Goal: Complete application form

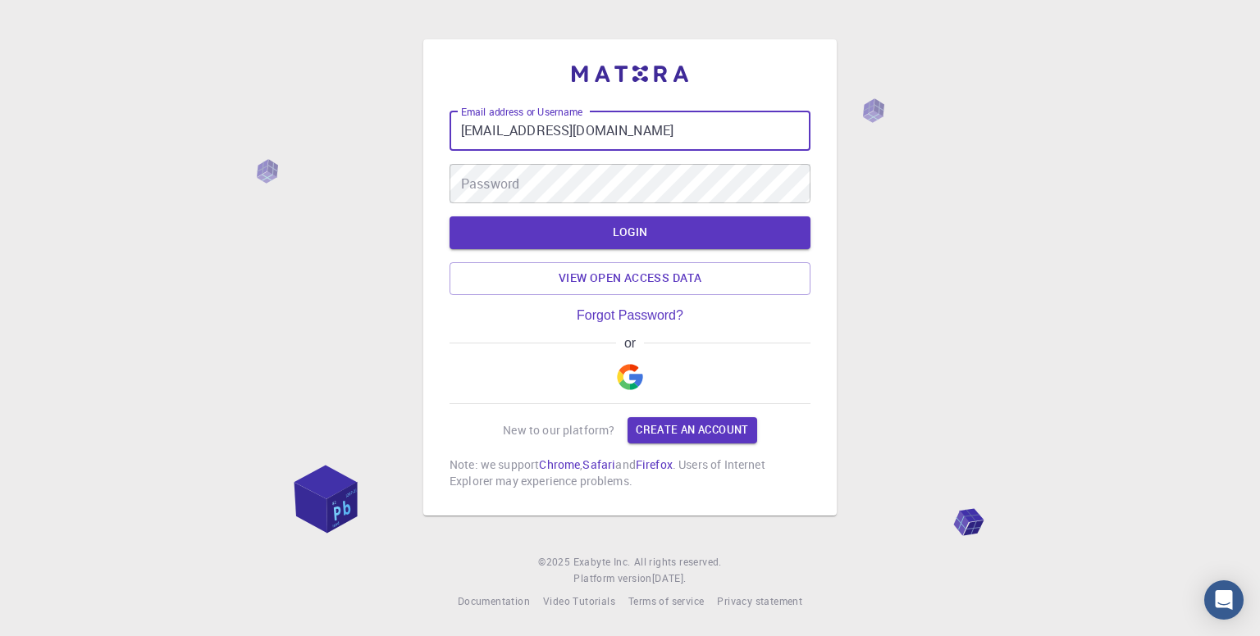
type input "hemanthdharmapuri@gmail.com"
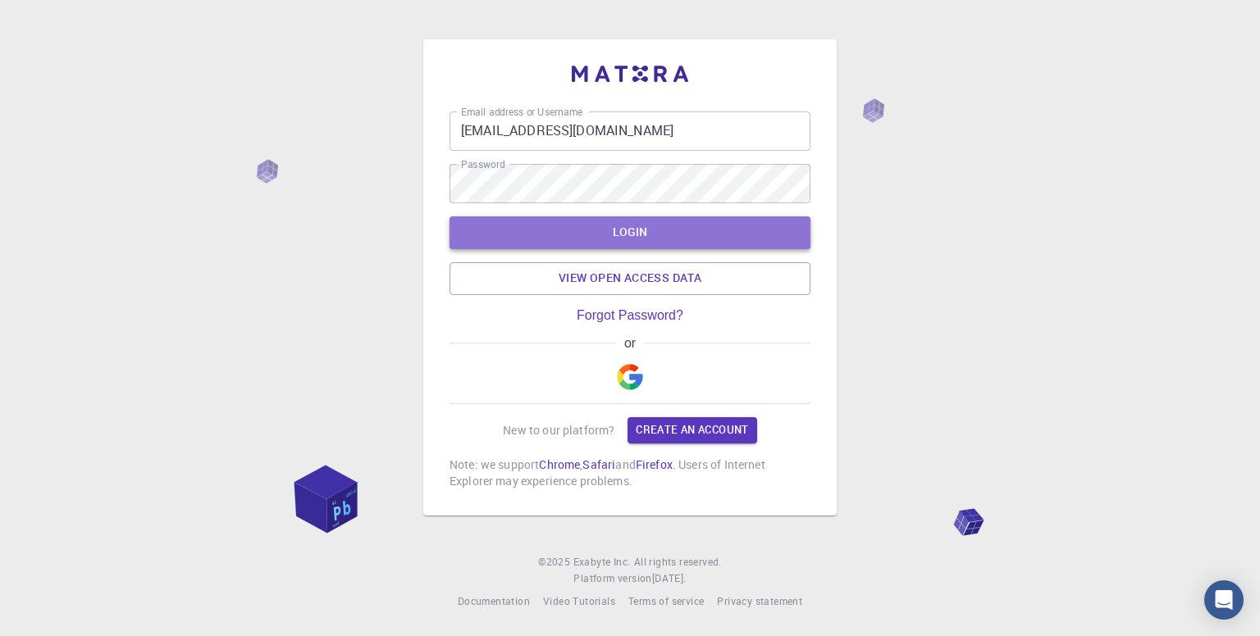
click at [672, 221] on button "LOGIN" at bounding box center [629, 232] width 361 height 33
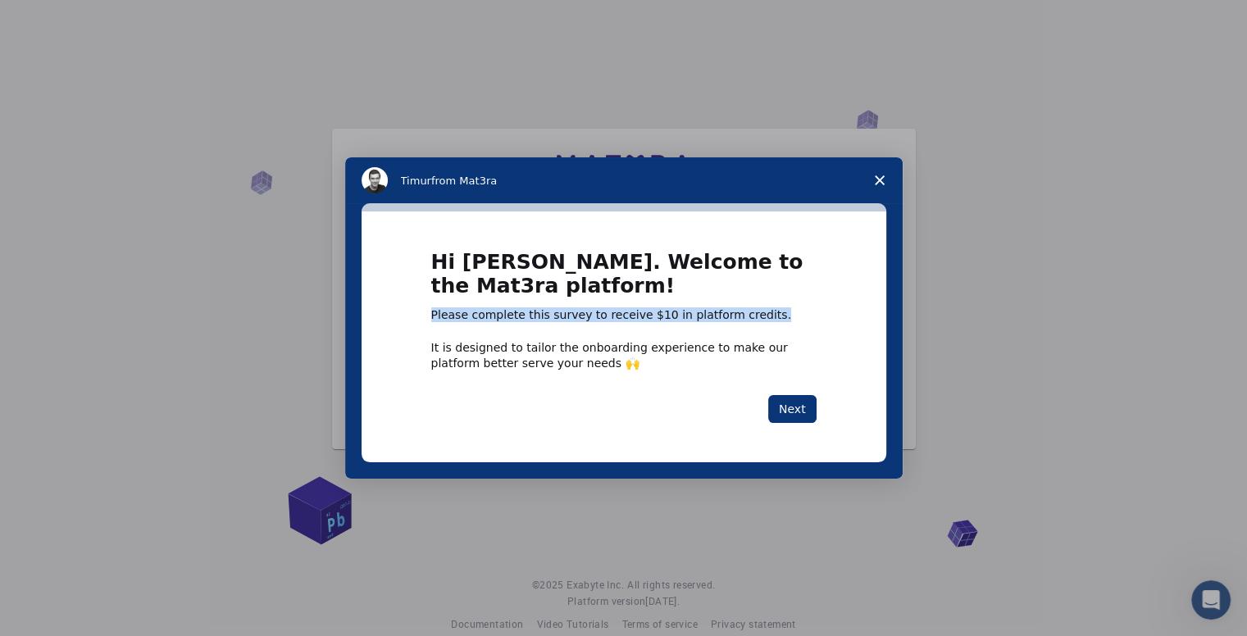
drag, startPoint x: 750, startPoint y: 311, endPoint x: 418, endPoint y: 312, distance: 332.1
click at [418, 312] on div "Hi HemanthKumar. Welcome to the Mat3ra platform! Please complete this survey to…" at bounding box center [624, 337] width 525 height 250
click at [722, 381] on div "Hi HemanthKumar. Welcome to the Mat3ra platform! Please complete this survey to…" at bounding box center [623, 336] width 385 height 171
click at [800, 401] on button "Next" at bounding box center [792, 409] width 48 height 28
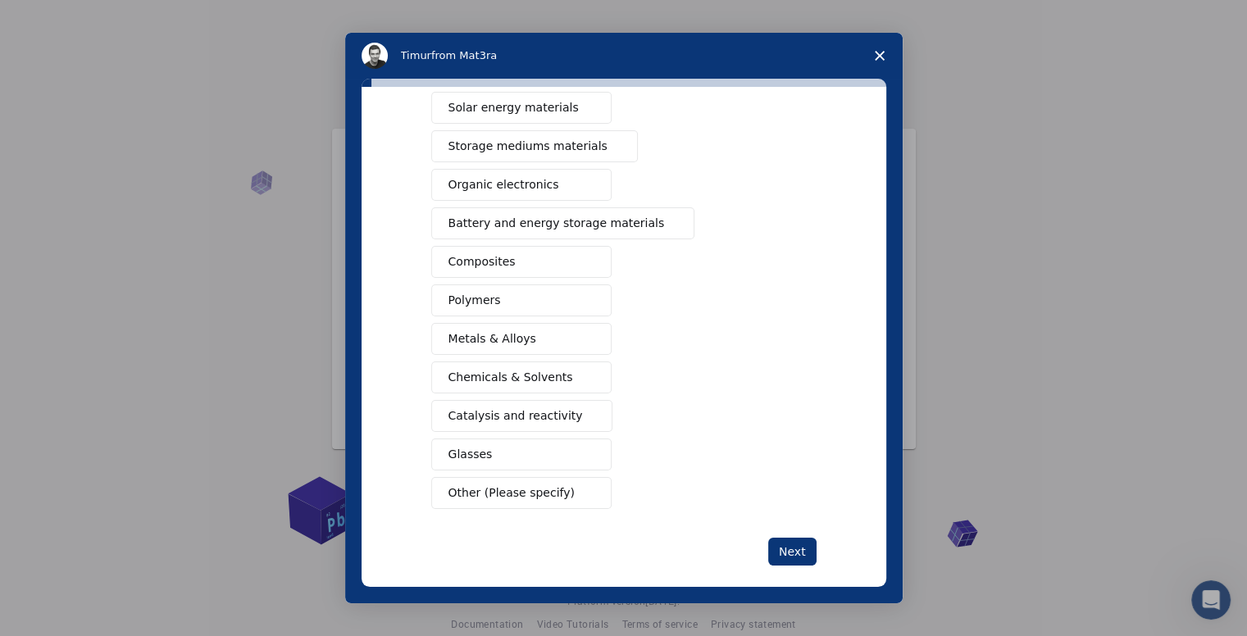
scroll to position [138, 0]
click at [489, 414] on span "Catalysis and reactivity" at bounding box center [516, 415] width 134 height 17
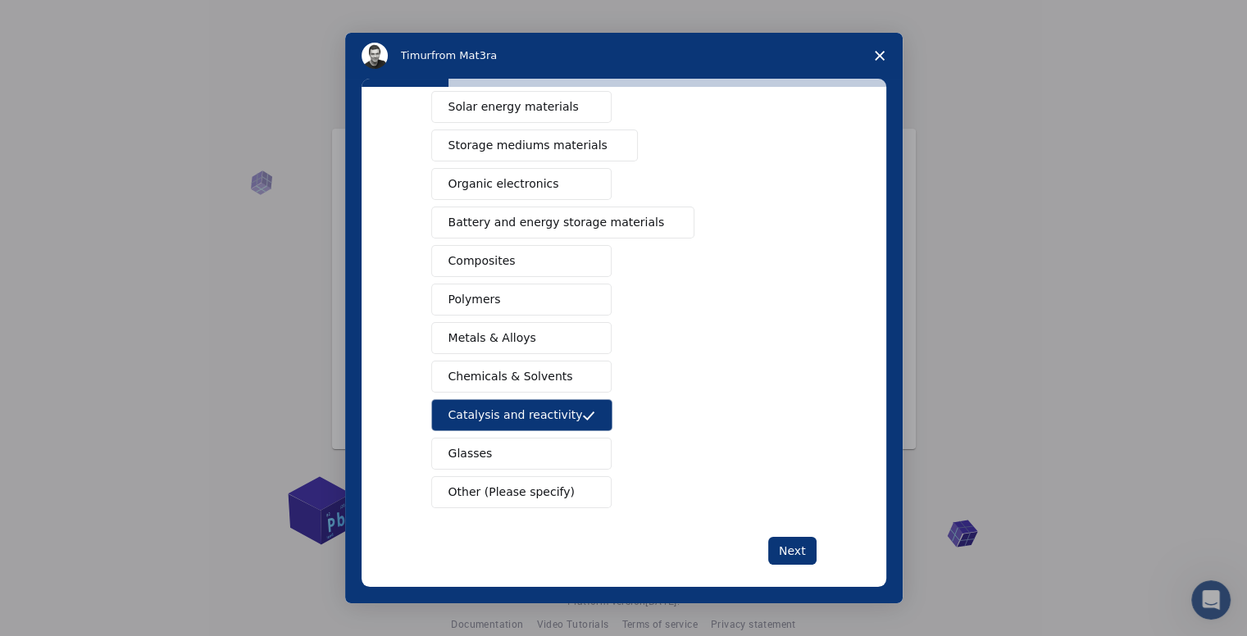
click at [518, 389] on button "Chemicals & Solvents" at bounding box center [521, 377] width 180 height 32
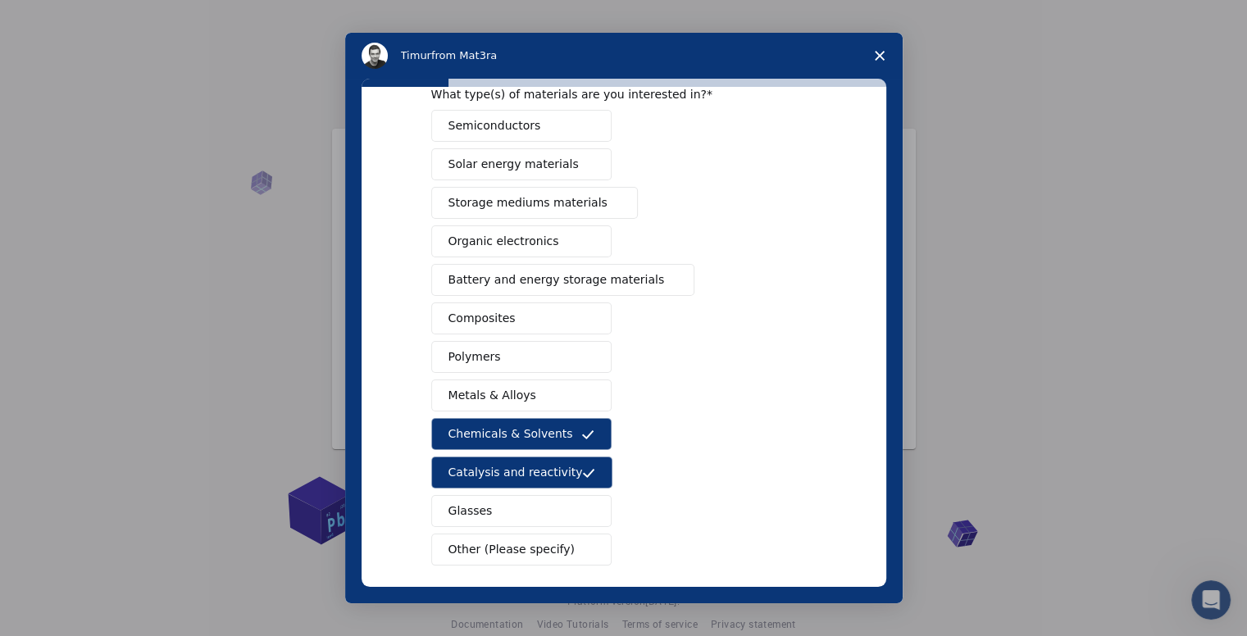
scroll to position [151, 0]
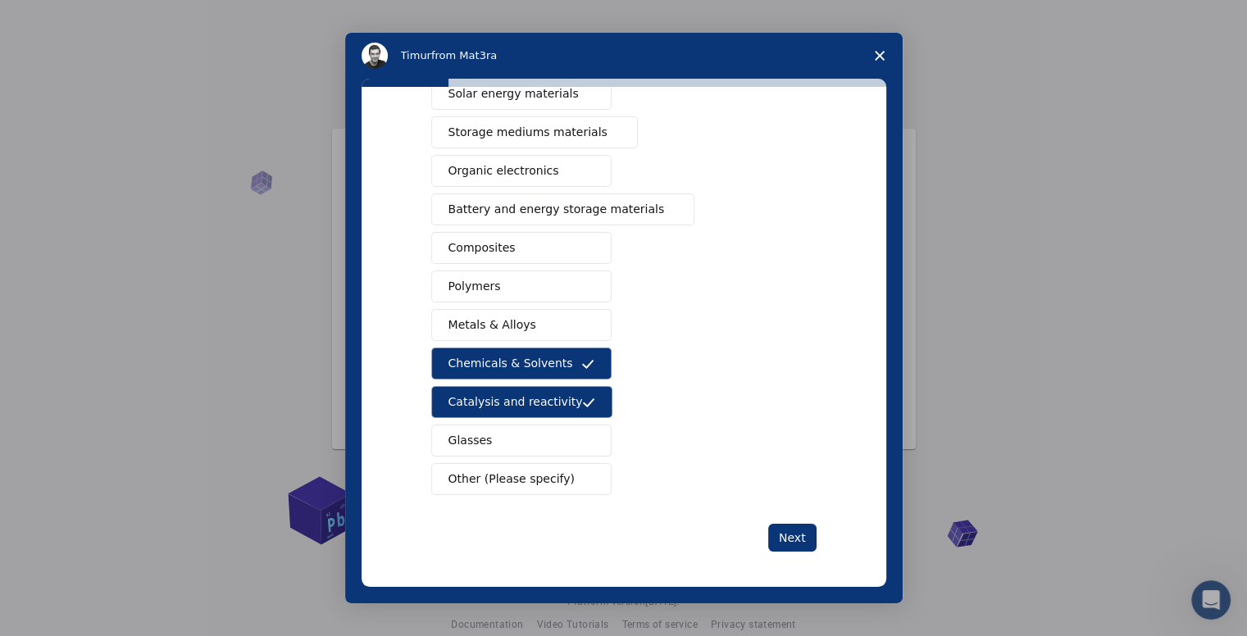
click at [510, 480] on span "Other (Please specify)" at bounding box center [512, 479] width 126 height 17
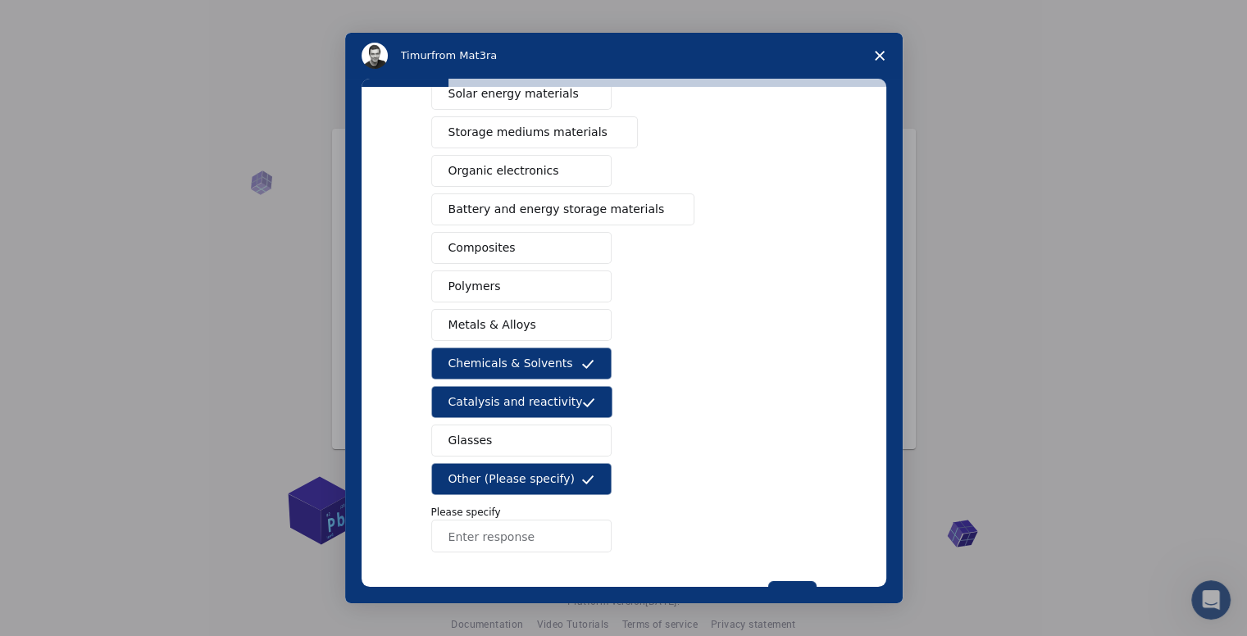
click at [483, 544] on input "Enter response" at bounding box center [521, 536] width 180 height 33
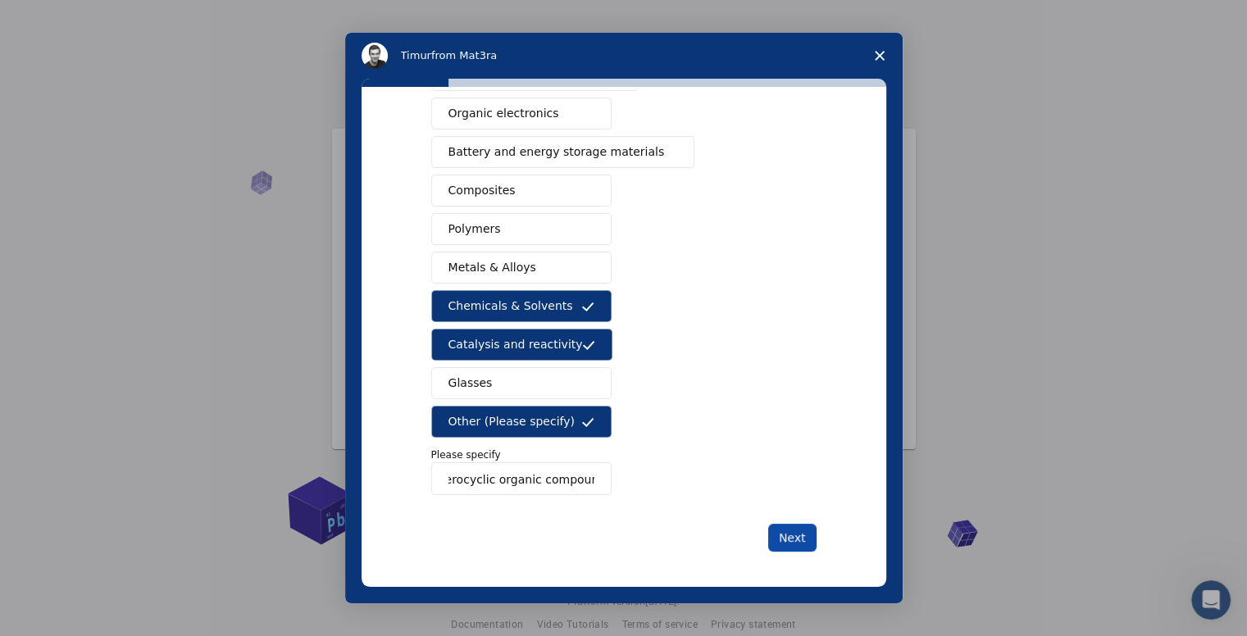
type input "heterocyclic organic compounds"
click at [784, 537] on button "Next" at bounding box center [792, 538] width 48 height 28
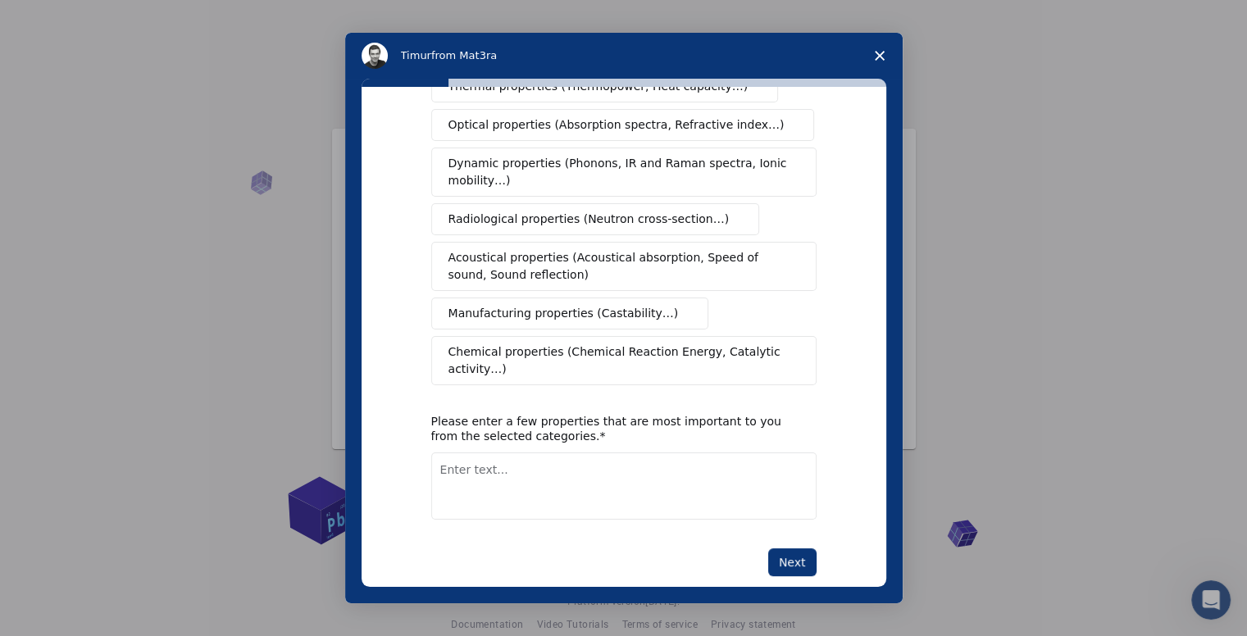
scroll to position [248, 0]
click at [553, 344] on span "Chemical properties (Chemical Reaction Energy, Catalytic activity…)" at bounding box center [618, 358] width 339 height 34
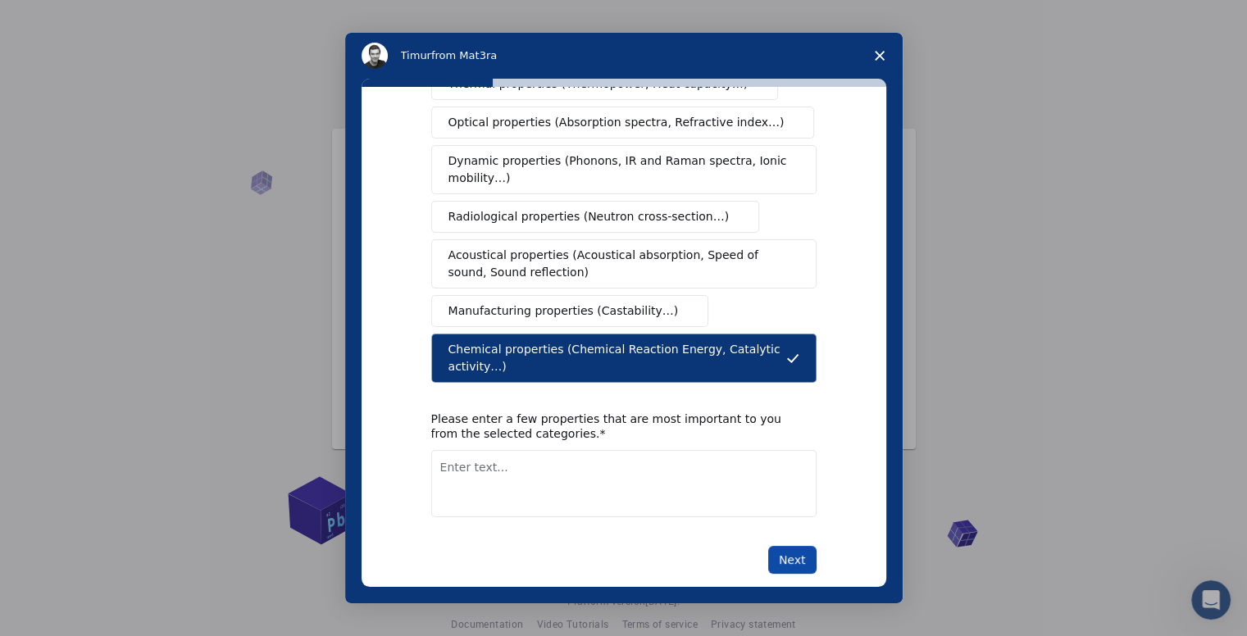
click at [794, 546] on button "Next" at bounding box center [792, 560] width 48 height 28
click at [664, 483] on textarea "Enter text..." at bounding box center [623, 483] width 385 height 67
click at [568, 467] on textarea "Enter text..." at bounding box center [623, 483] width 385 height 67
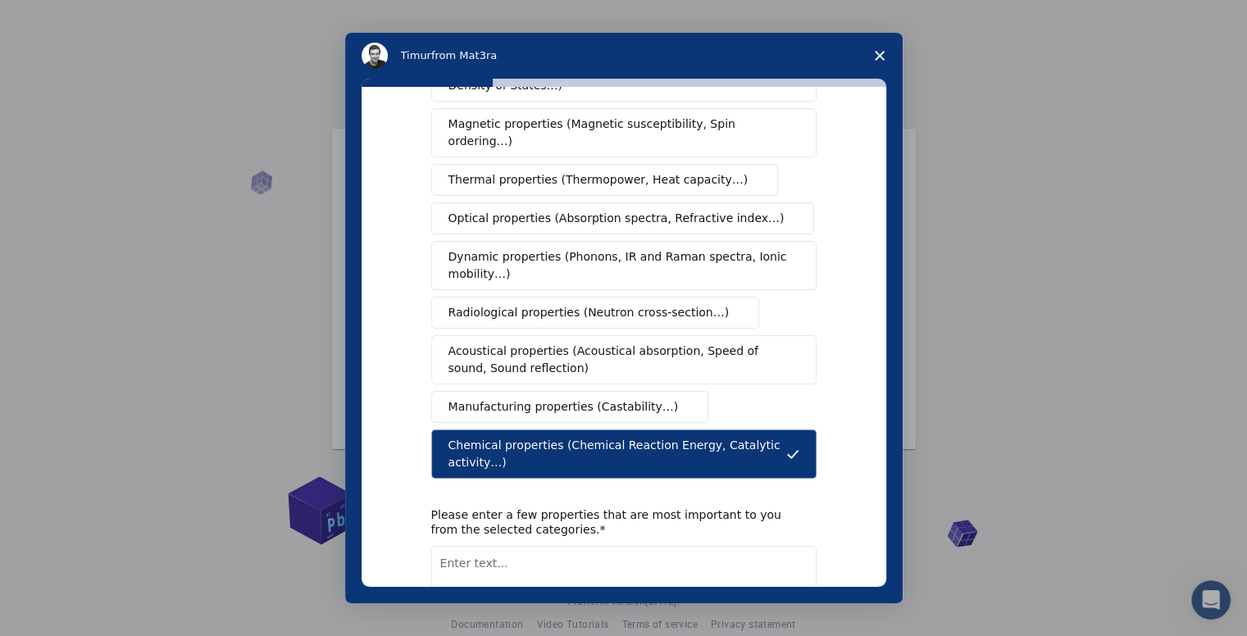
scroll to position [253, 0]
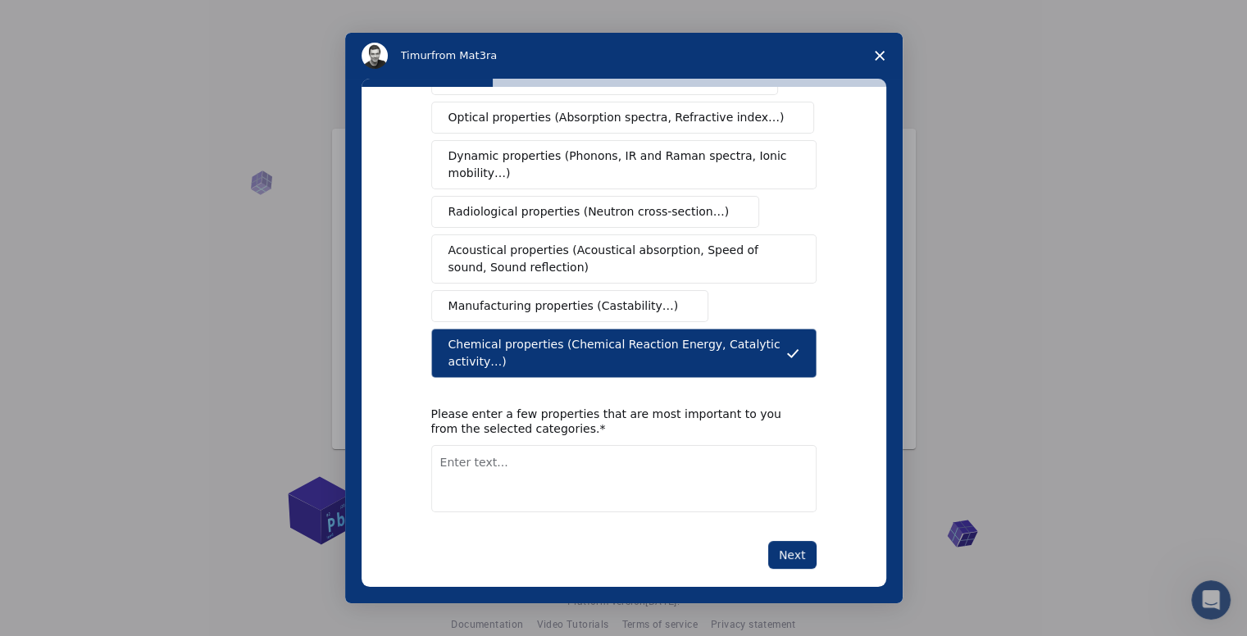
click at [491, 462] on textarea "Enter text..." at bounding box center [623, 478] width 385 height 67
type textarea "General reactivity with a purpose in medicinal field"
click at [794, 541] on button "Next" at bounding box center [792, 555] width 48 height 28
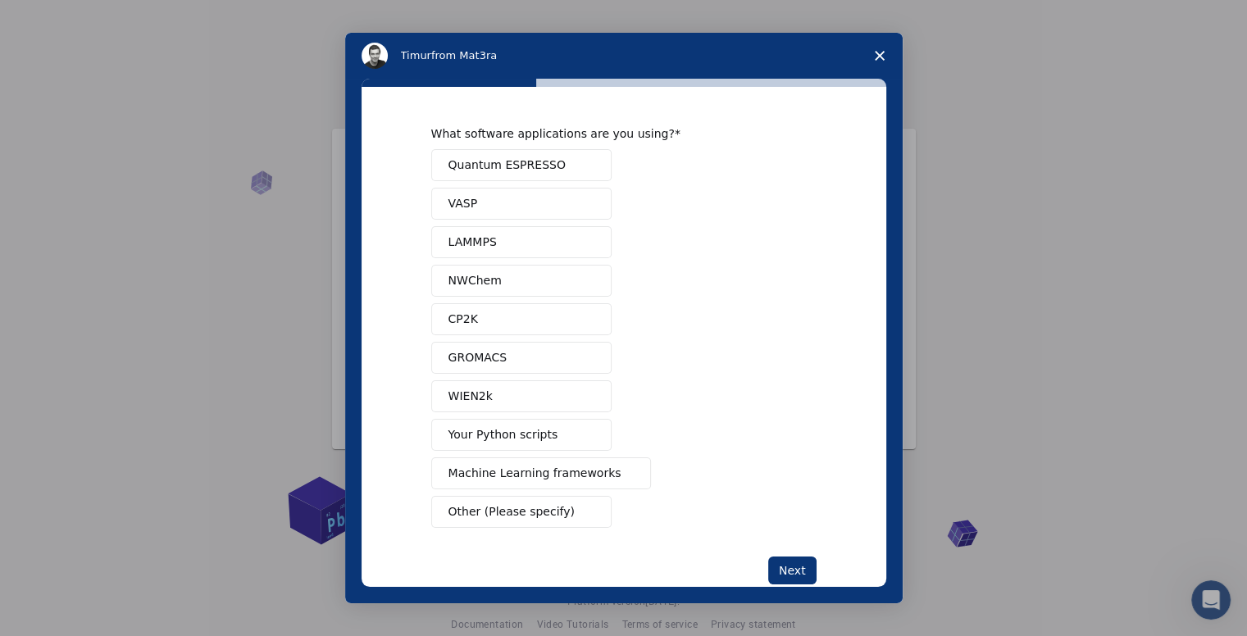
scroll to position [33, 0]
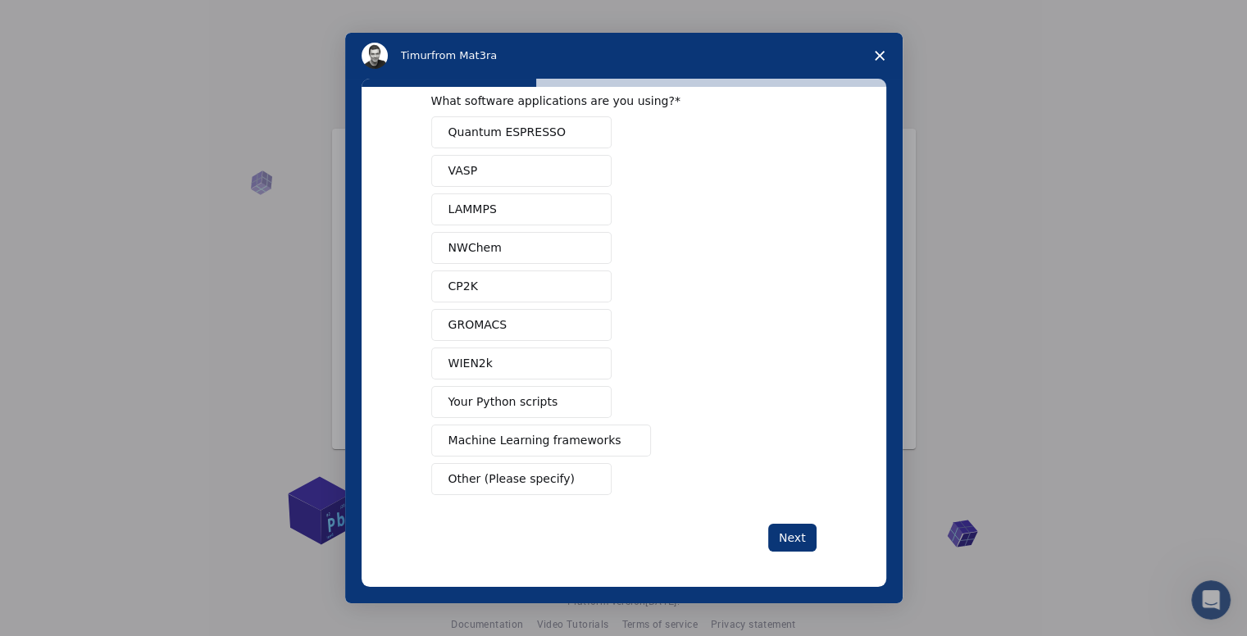
click at [516, 476] on span "Other (Please specify)" at bounding box center [512, 479] width 126 height 17
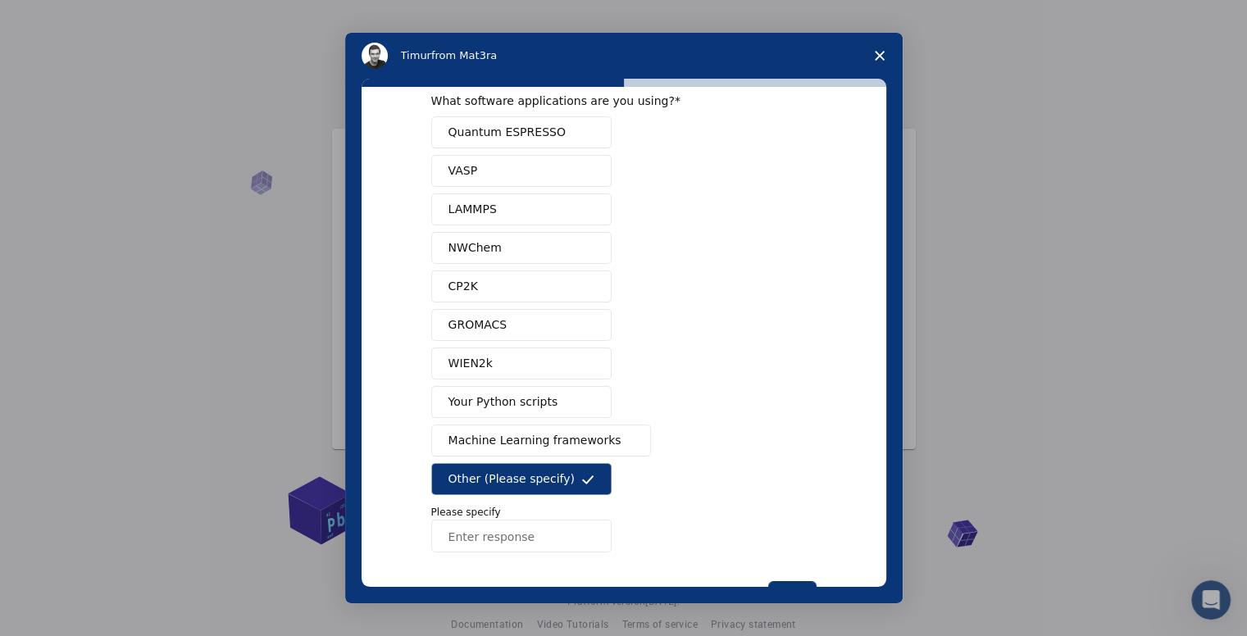
click at [517, 533] on input "Enter response" at bounding box center [521, 536] width 180 height 33
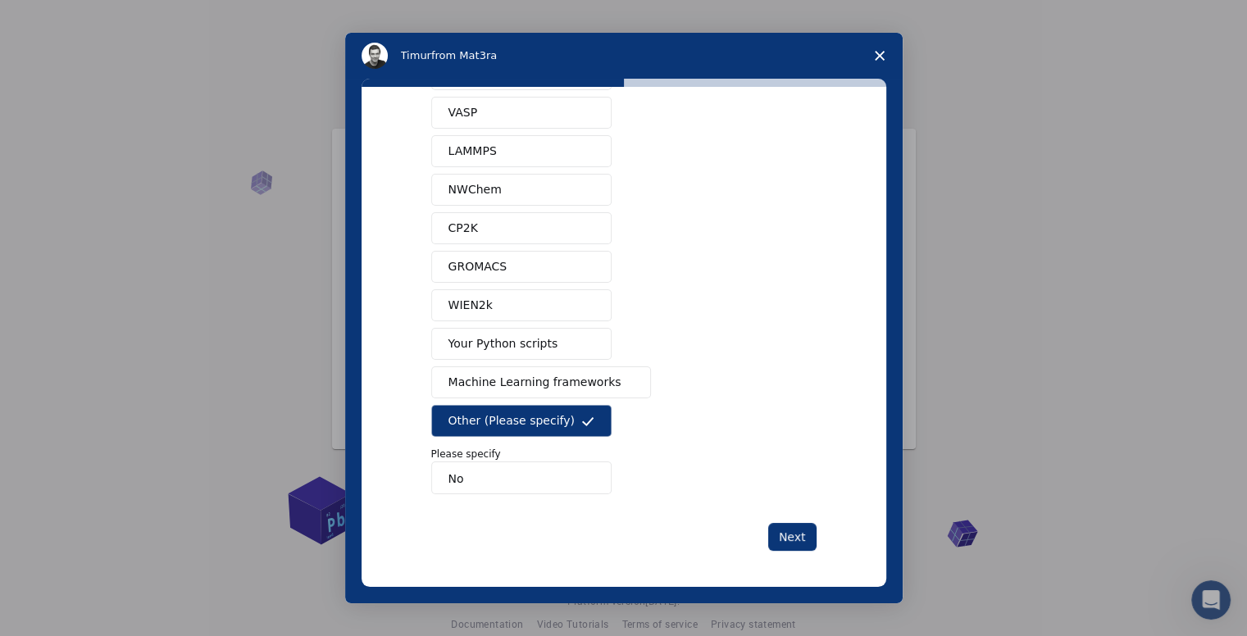
type input "N"
type input "AutoDock"
click at [793, 540] on button "Next" at bounding box center [792, 537] width 48 height 28
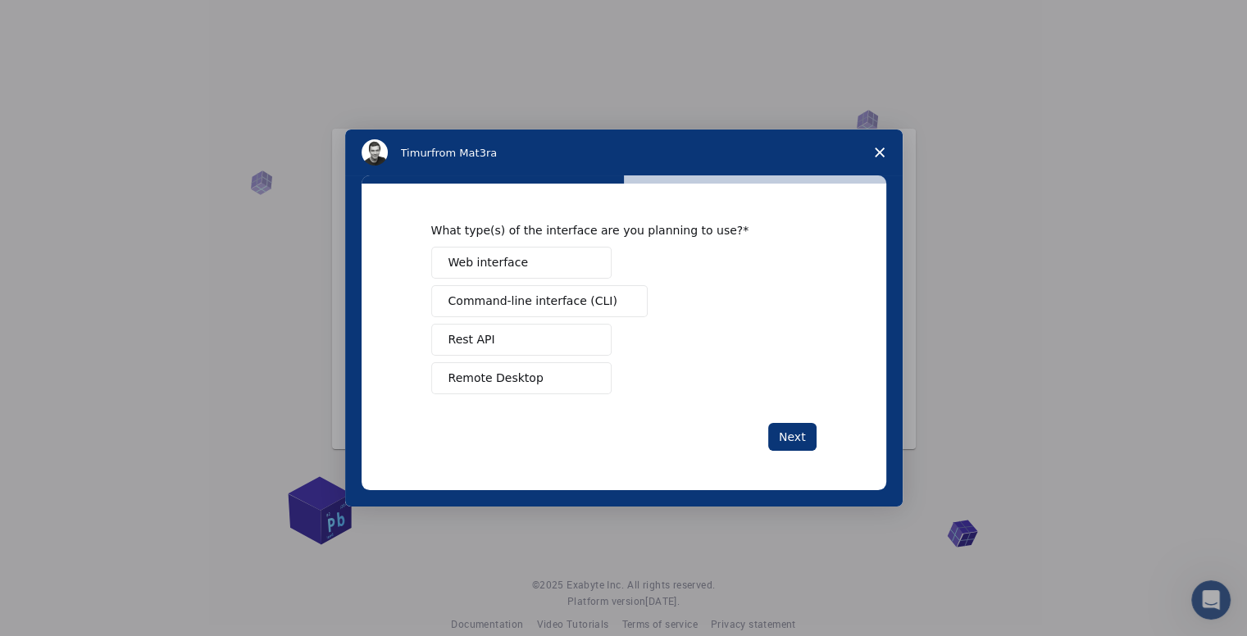
scroll to position [0, 0]
click at [488, 273] on button "Web interface" at bounding box center [521, 263] width 180 height 32
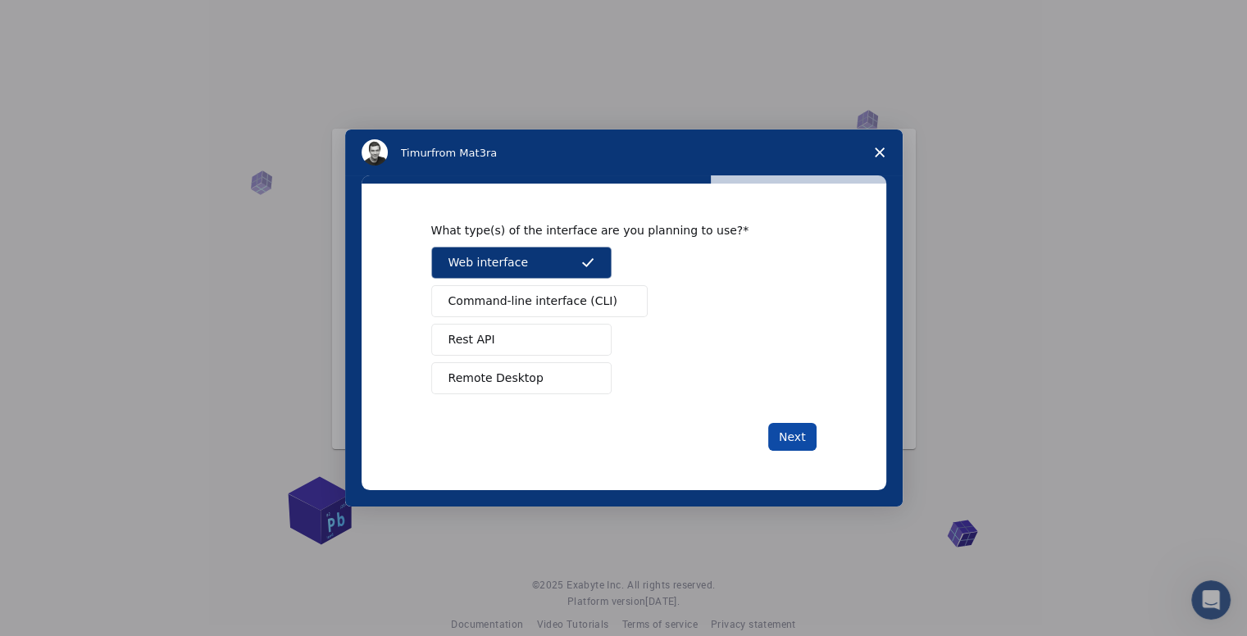
click at [786, 437] on button "Next" at bounding box center [792, 437] width 48 height 28
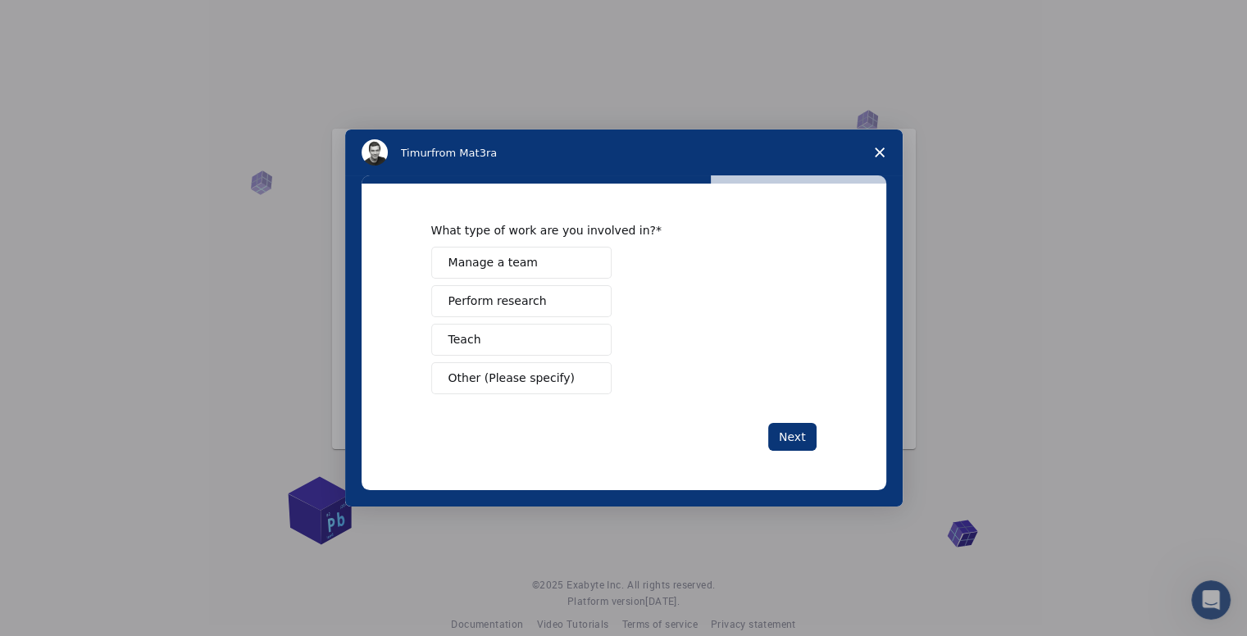
click at [504, 302] on span "Perform research" at bounding box center [498, 301] width 98 height 17
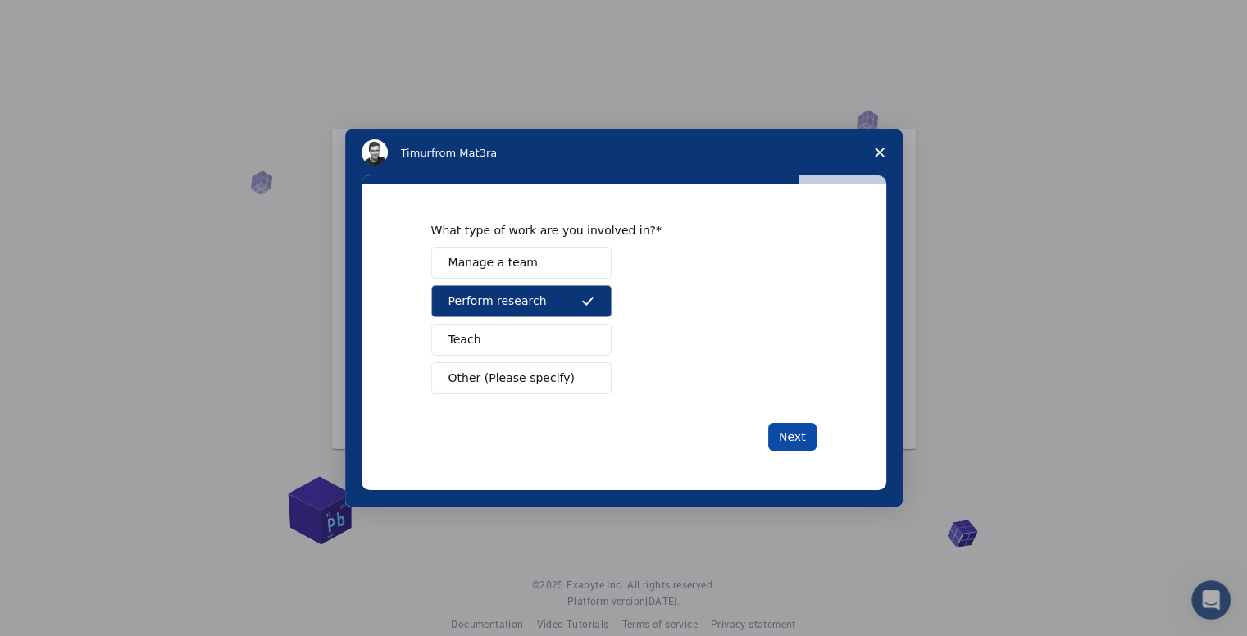
click at [799, 427] on button "Next" at bounding box center [792, 437] width 48 height 28
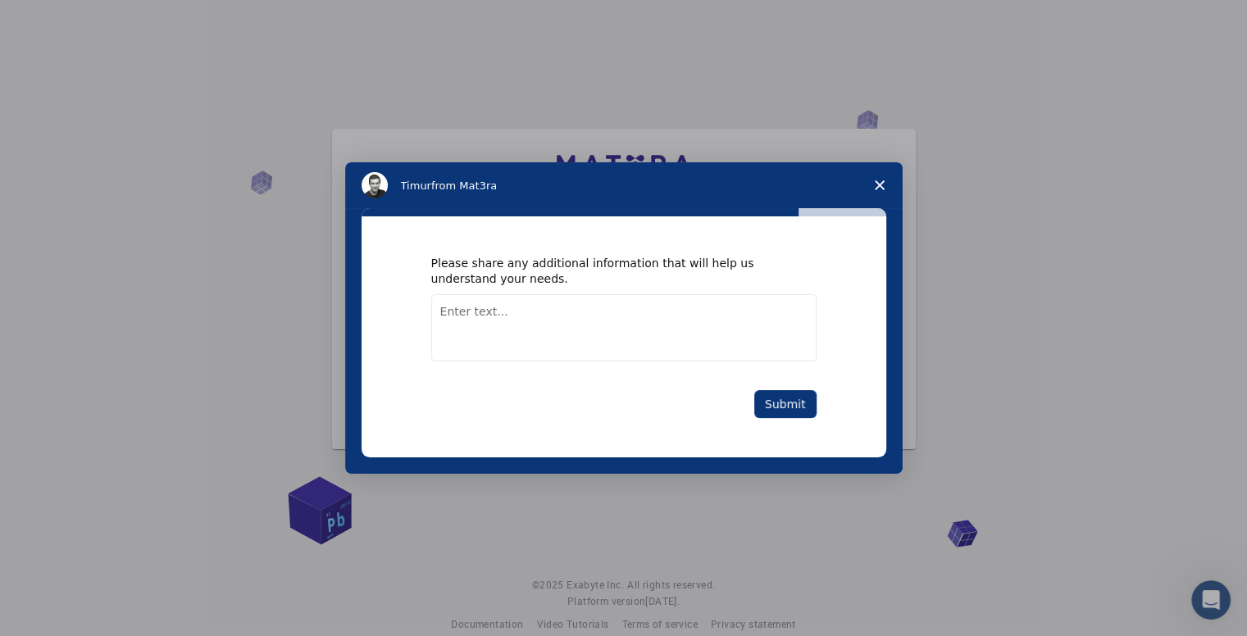
click at [498, 313] on textarea "Enter text..." at bounding box center [623, 327] width 385 height 67
click at [540, 319] on textarea "Enter text..." at bounding box center [623, 327] width 385 height 67
type textarea "Would like to perform MD simulations with ease"
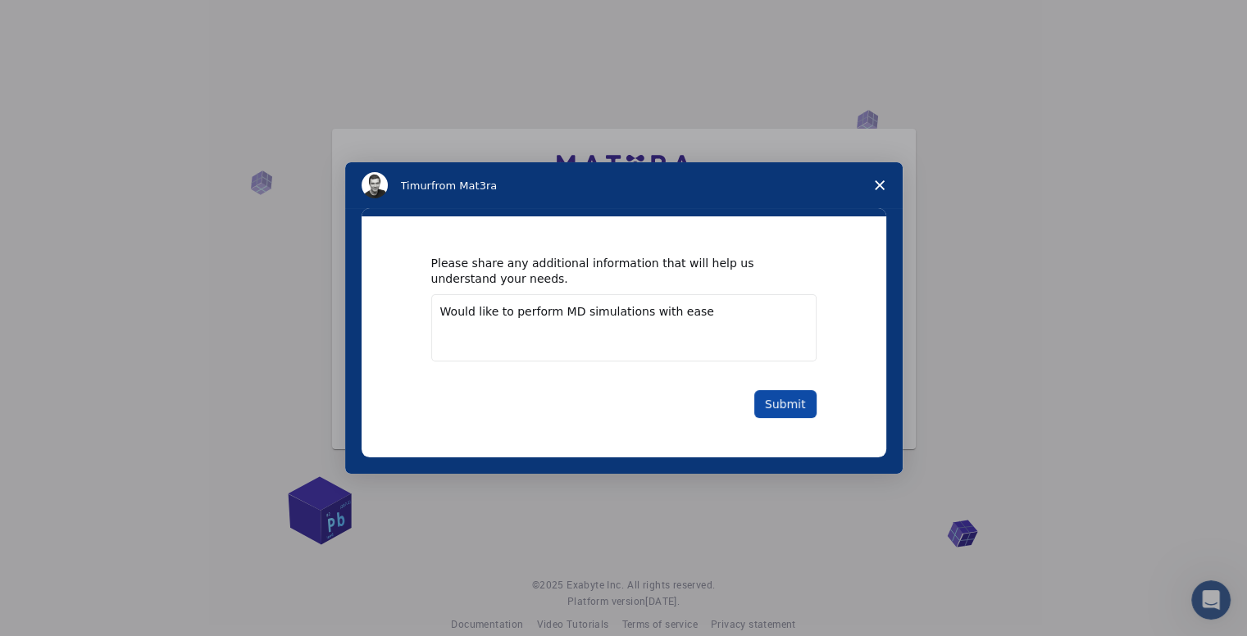
click at [793, 406] on button "Submit" at bounding box center [785, 404] width 62 height 28
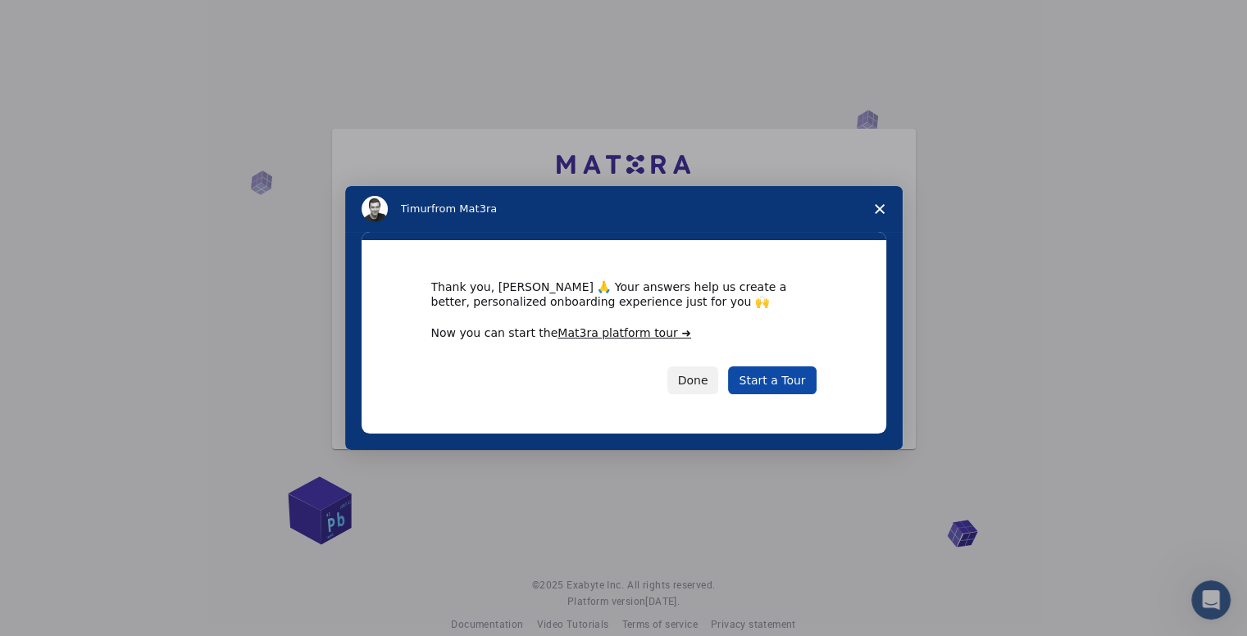
click at [772, 382] on link "Start a Tour" at bounding box center [772, 381] width 88 height 28
